Goal: Find specific page/section: Find specific page/section

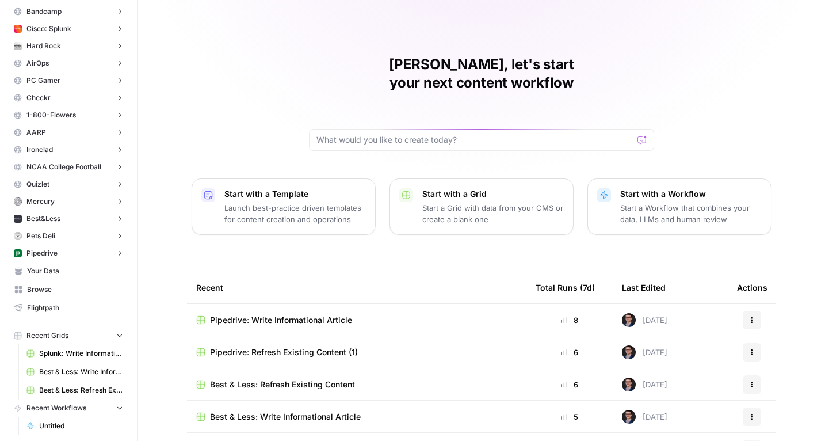
scroll to position [120, 0]
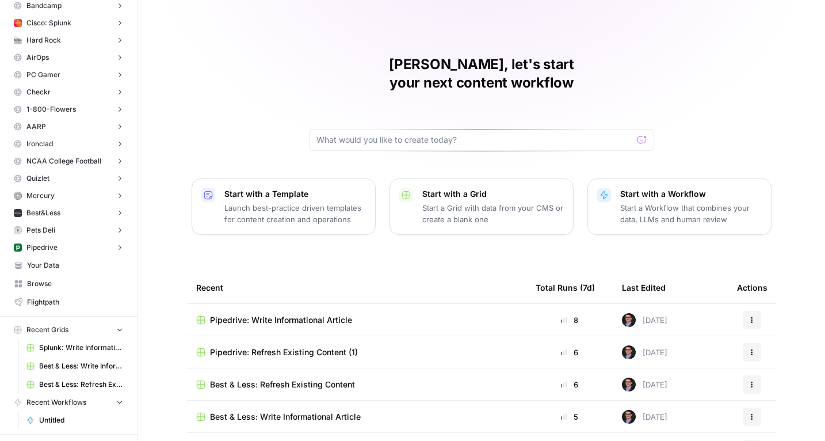
click at [65, 269] on span "Your Data" at bounding box center [75, 265] width 96 height 10
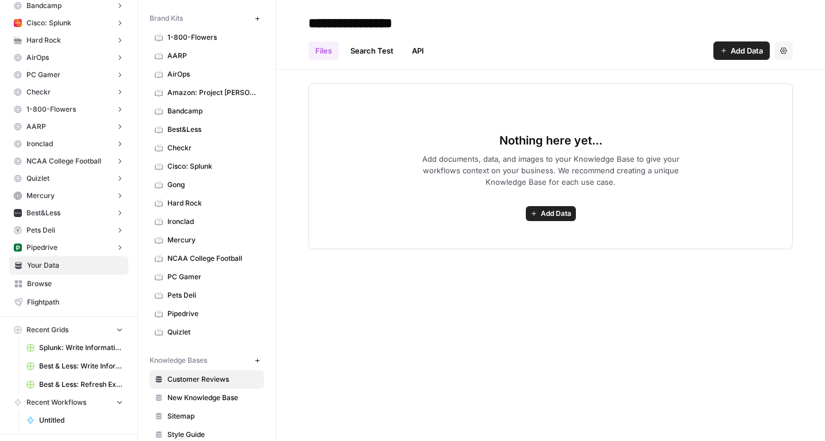
scroll to position [49, 0]
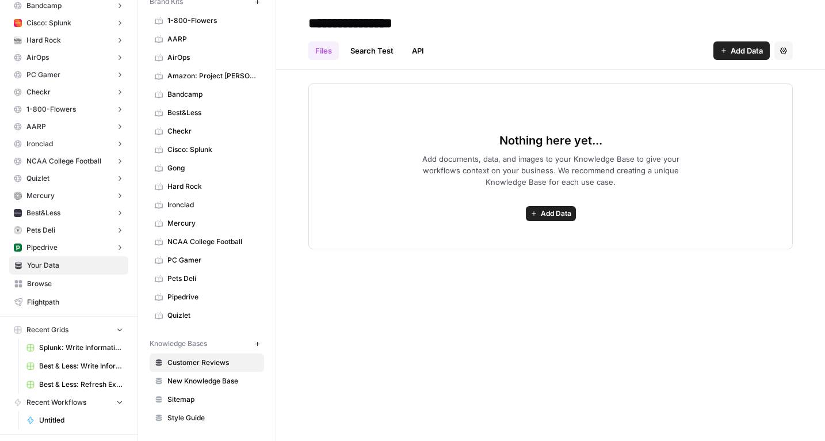
click at [190, 396] on span "Sitemap" at bounding box center [212, 399] width 91 height 10
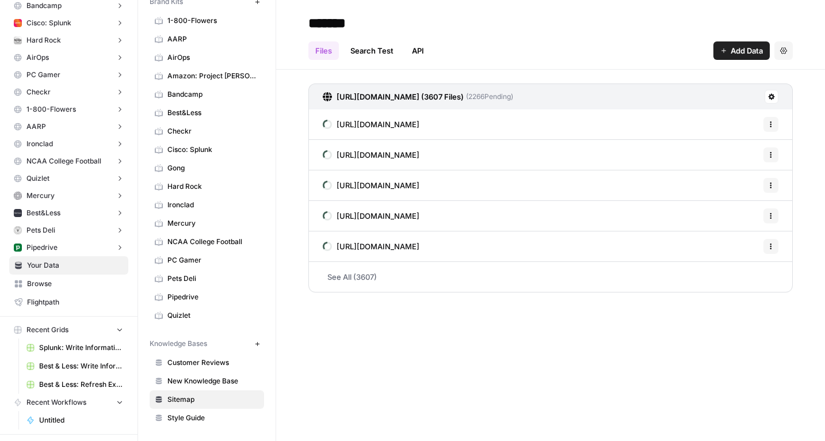
click at [293, 265] on div "[URL][DOMAIN_NAME] (3607 Files) ( 2266 Pending) [URL][DOMAIN_NAME] Options [URL…" at bounding box center [550, 186] width 549 height 232
click at [293, 255] on div "[URL][DOMAIN_NAME] (3607 Files) ( 2266 Pending) [URL][DOMAIN_NAME] Options [URL…" at bounding box center [550, 186] width 549 height 232
click at [292, 254] on div "[URL][DOMAIN_NAME] (3607 Files) ( 2266 Pending) [URL][DOMAIN_NAME] Options [URL…" at bounding box center [550, 186] width 549 height 232
